Goal: Information Seeking & Learning: Understand process/instructions

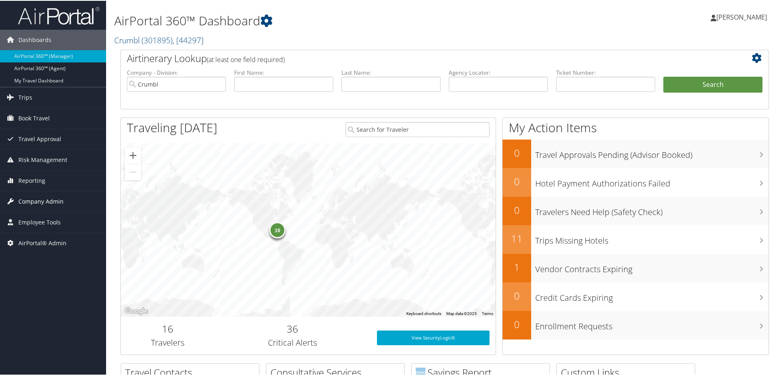
click at [28, 202] on span "Company Admin" at bounding box center [40, 201] width 45 height 20
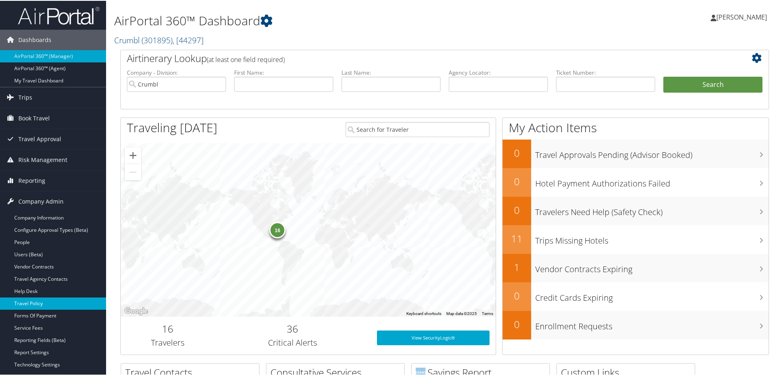
click at [46, 302] on link "Travel Policy" at bounding box center [53, 303] width 106 height 12
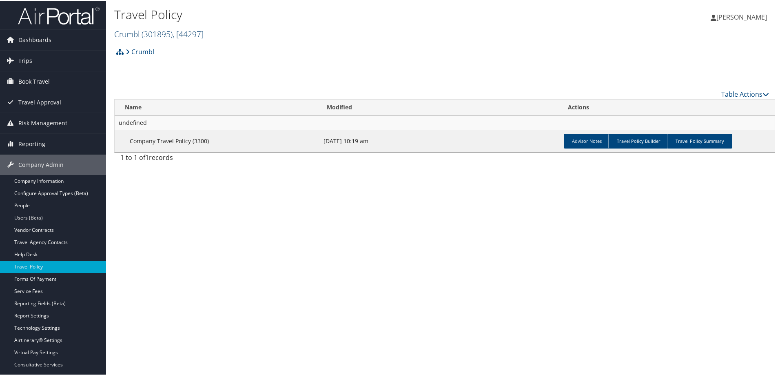
click at [196, 36] on span ", [ 44297 ]" at bounding box center [188, 33] width 31 height 11
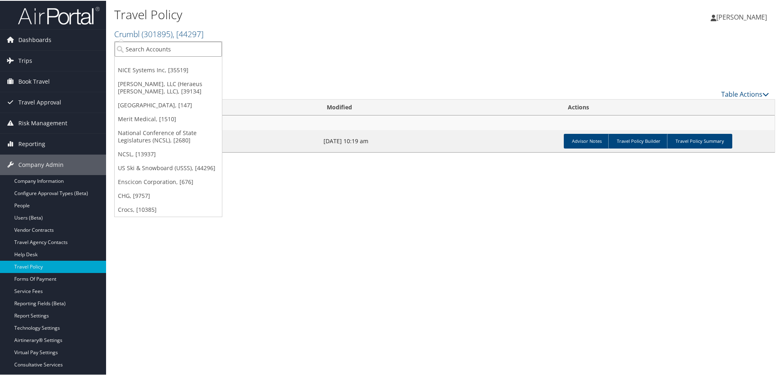
click at [169, 53] on input "search" at bounding box center [168, 48] width 107 height 15
type input "state"
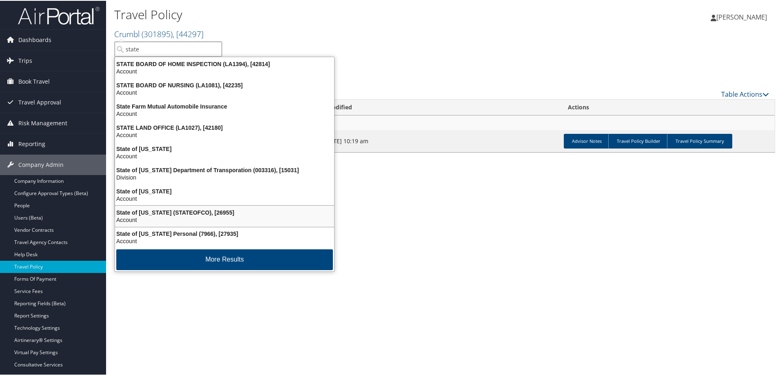
click at [163, 211] on div "State of Colorado (STATEOFCO), [26955]" at bounding box center [224, 211] width 229 height 7
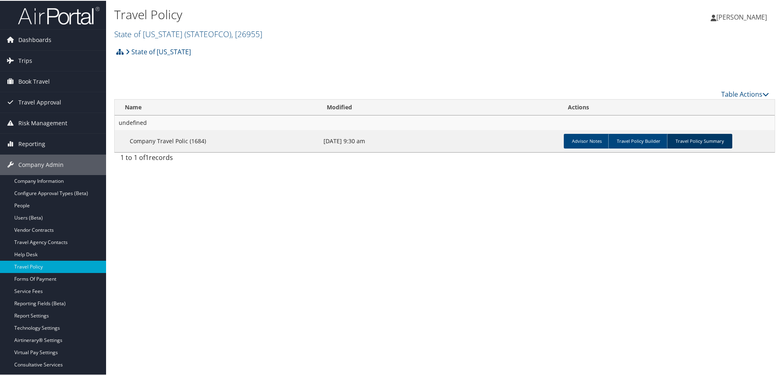
click at [711, 138] on link "Travel Policy Summary" at bounding box center [699, 140] width 65 height 15
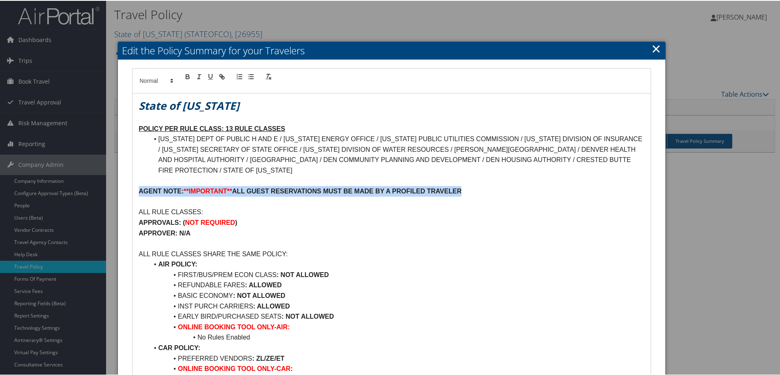
drag, startPoint x: 501, startPoint y: 189, endPoint x: 128, endPoint y: 188, distance: 373.1
click at [128, 188] on div "State of Colorado POLICY PER RULE CLASS: 13 RULE CLASSES COLORADO DEPT OF PUBLI…" at bounding box center [391, 297] width 531 height 461
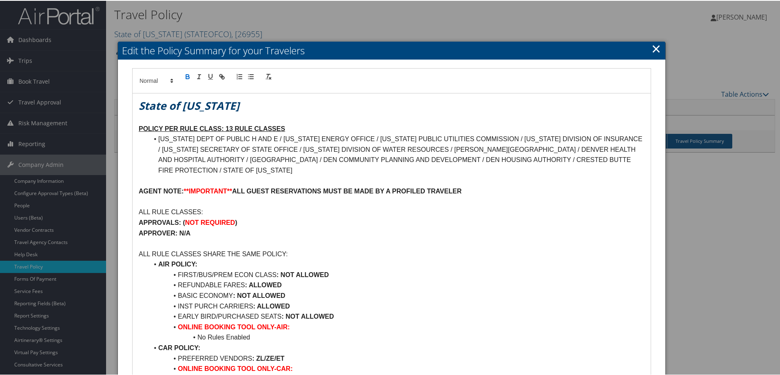
click at [563, 239] on p at bounding box center [392, 243] width 506 height 11
